Goal: Task Accomplishment & Management: Use online tool/utility

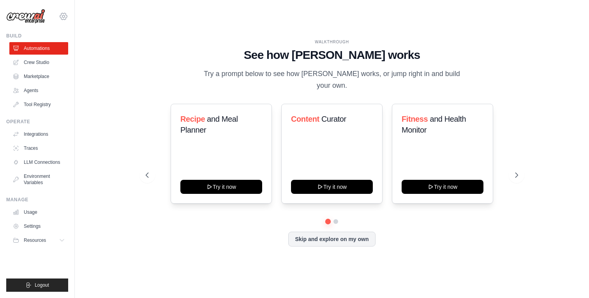
click at [65, 14] on icon at bounding box center [63, 16] width 7 height 7
click at [56, 43] on div "Settings" at bounding box center [63, 52] width 69 height 21
click at [59, 53] on link "Settings" at bounding box center [63, 53] width 69 height 14
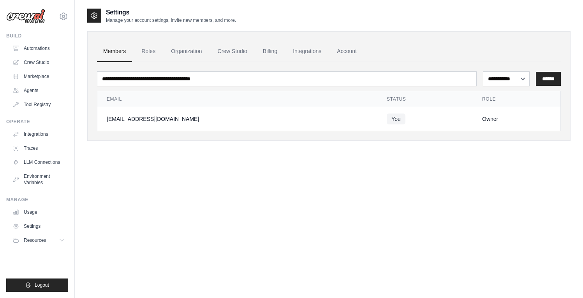
click at [14, 17] on img at bounding box center [25, 16] width 39 height 15
click at [66, 14] on icon at bounding box center [63, 16] width 9 height 9
click at [58, 32] on div "[EMAIL_ADDRESS][DOMAIN_NAME]" at bounding box center [63, 34] width 56 height 8
click at [55, 53] on link "Settings" at bounding box center [63, 53] width 69 height 14
click at [396, 173] on div "**********" at bounding box center [328, 157] width 483 height 298
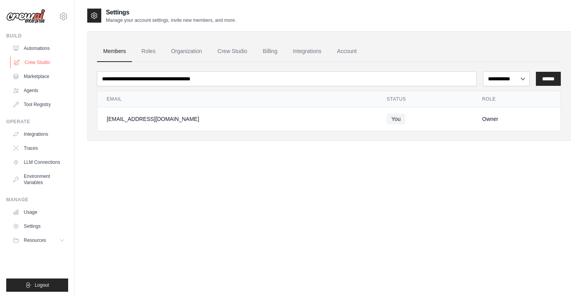
click at [42, 59] on link "Crew Studio" at bounding box center [39, 62] width 59 height 12
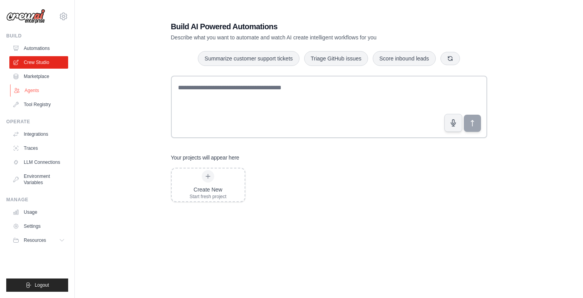
click at [32, 88] on link "Agents" at bounding box center [39, 90] width 59 height 12
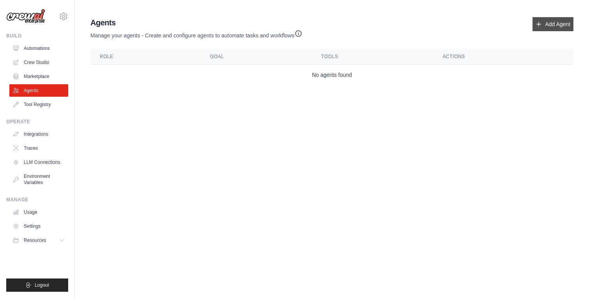
click at [548, 20] on link "Add Agent" at bounding box center [553, 24] width 41 height 14
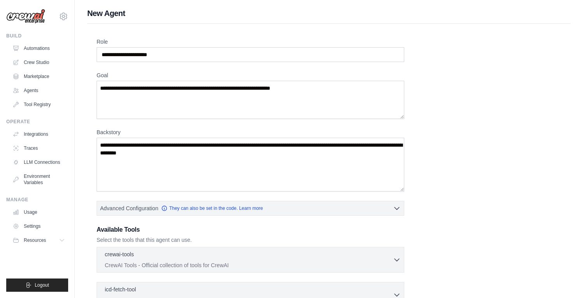
click at [544, 28] on div "Role Goal [GEOGRAPHIC_DATA] Advanced Configuration They can also be set in the …" at bounding box center [328, 234] width 483 height 421
